Goal: Transaction & Acquisition: Subscribe to service/newsletter

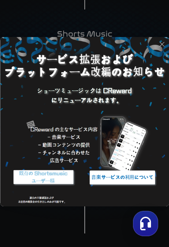
click at [155, 146] on div "button" at bounding box center [145, 223] width 25 height 25
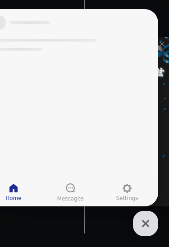
click at [24, 146] on link "Home" at bounding box center [13, 192] width 57 height 23
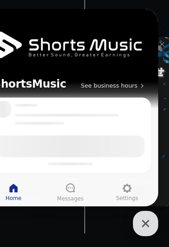
click at [16, 146] on icon at bounding box center [13, 188] width 11 height 11
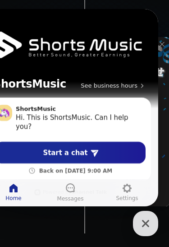
click at [23, 146] on link "Home" at bounding box center [13, 192] width 57 height 23
click at [152, 146] on icon "button" at bounding box center [146, 223] width 16 height 16
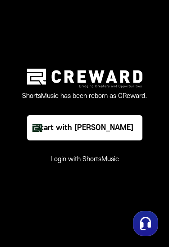
click at [110, 133] on div "Start with [PERSON_NAME]" at bounding box center [84, 127] width 97 height 11
